Goal: Task Accomplishment & Management: Complete application form

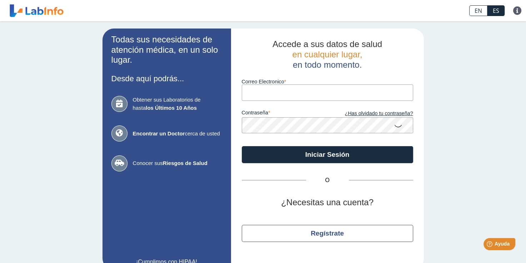
click at [267, 95] on input "Correo Electronico" at bounding box center [327, 93] width 171 height 16
type input "[EMAIL_ADDRESS][DOMAIN_NAME]"
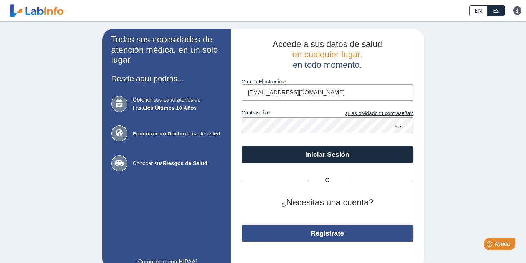
click at [331, 236] on button "Regístrate" at bounding box center [327, 233] width 171 height 17
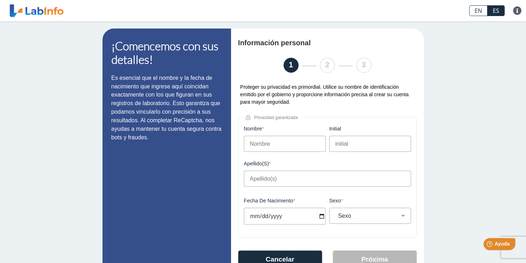
click at [275, 148] on input "Nombre" at bounding box center [285, 144] width 82 height 16
type input "[PERSON_NAME]"
click at [252, 182] on input "Apellido(s)" at bounding box center [327, 179] width 167 height 16
type input "[PERSON_NAME]"
type input "[DATE]"
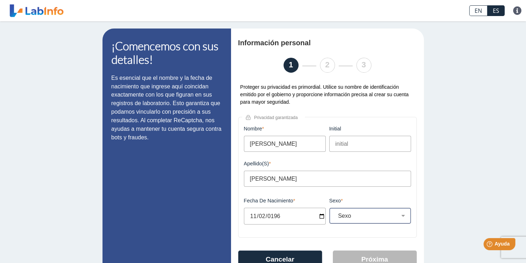
click at [402, 218] on select "Sexo Masculino Femenino" at bounding box center [372, 216] width 75 height 7
select select "M"
click at [335, 214] on select "Sexo Masculino Femenino" at bounding box center [372, 216] width 75 height 7
click at [351, 256] on button "Próxima" at bounding box center [375, 259] width 84 height 17
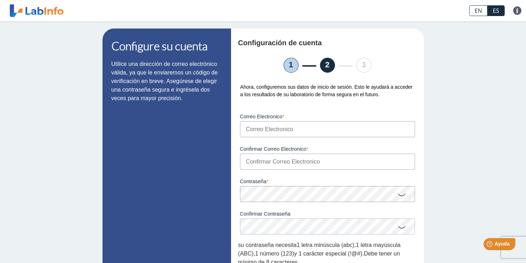
click at [273, 130] on input "Correo Electronico" at bounding box center [327, 129] width 175 height 16
type input "[EMAIL_ADDRESS][DOMAIN_NAME]"
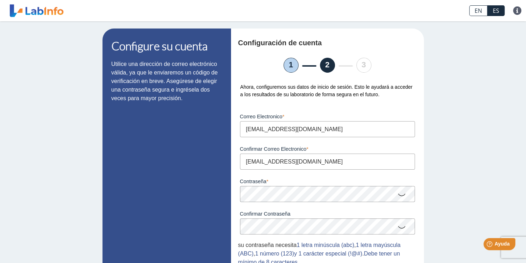
click at [441, 119] on div "Configure su cuenta Utilice una dirección de correo electrónico válida, ya que …" at bounding box center [263, 191] width 526 height 341
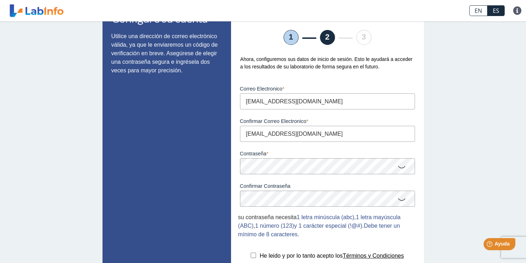
scroll to position [101, 0]
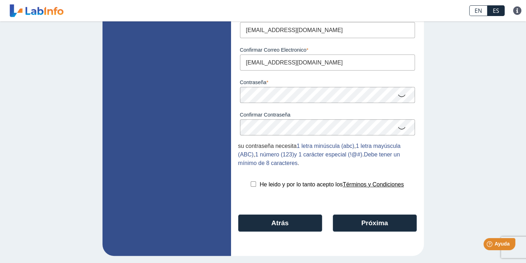
click at [251, 183] on input "checkbox" at bounding box center [253, 184] width 5 height 5
checkbox input "true"
click at [356, 225] on button "Próxima" at bounding box center [375, 223] width 84 height 17
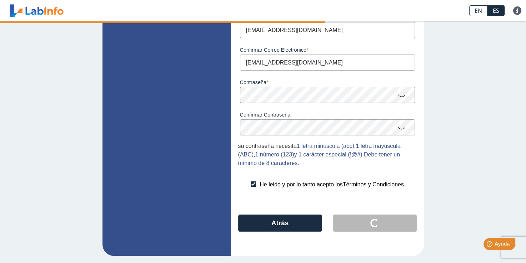
scroll to position [0, 0]
